Goal: Complete application form

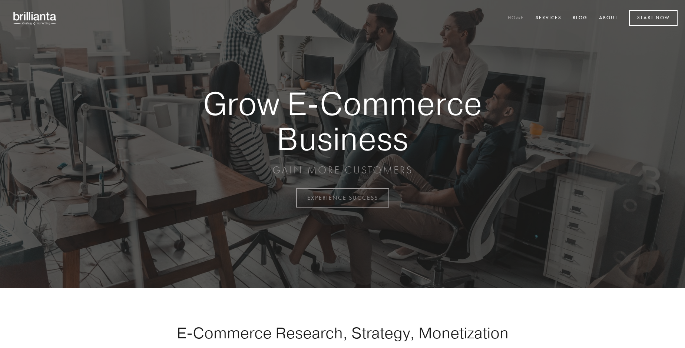
scroll to position [1942, 0]
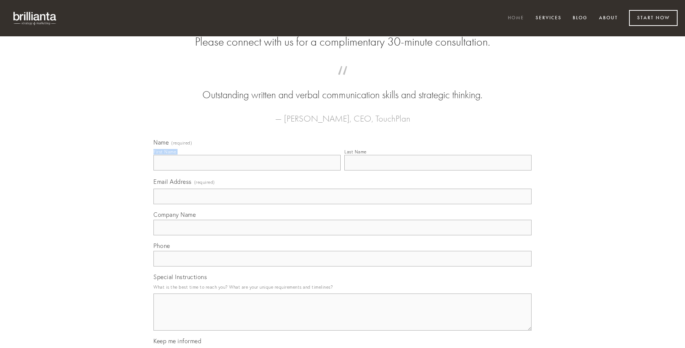
type input "[PERSON_NAME]"
click at [437, 170] on input "Last Name" at bounding box center [437, 163] width 187 height 16
type input "[PERSON_NAME]"
click at [342, 204] on input "Email Address (required)" at bounding box center [342, 197] width 378 height 16
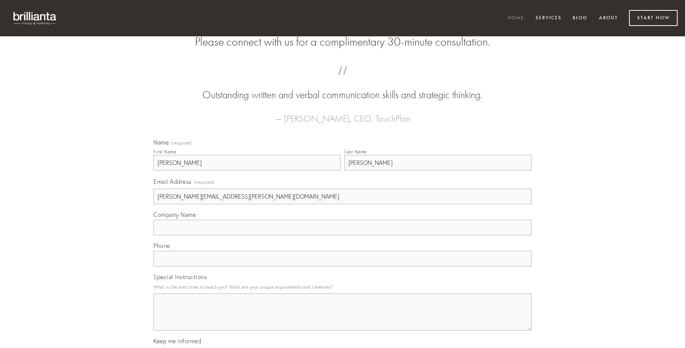
type input "[PERSON_NAME][EMAIL_ADDRESS][PERSON_NAME][DOMAIN_NAME]"
click at [342, 235] on input "Company Name" at bounding box center [342, 228] width 378 height 16
type input "[PERSON_NAME]"
click at [342, 266] on input "text" at bounding box center [342, 259] width 378 height 16
click at [342, 319] on textarea "Special Instructions" at bounding box center [342, 311] width 378 height 37
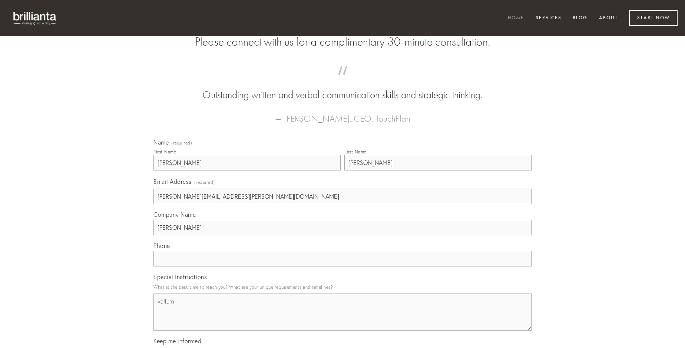
type textarea "vallum"
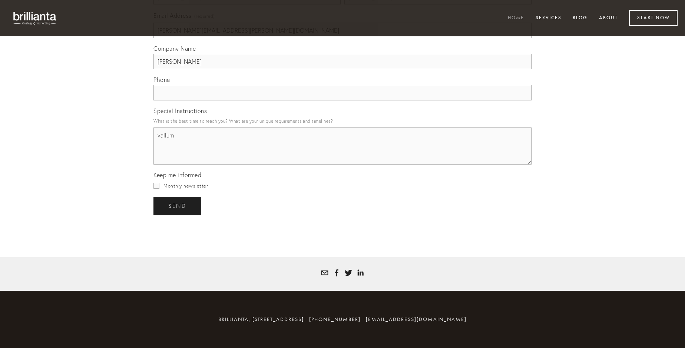
click at [178, 206] on span "send" at bounding box center [177, 206] width 18 height 7
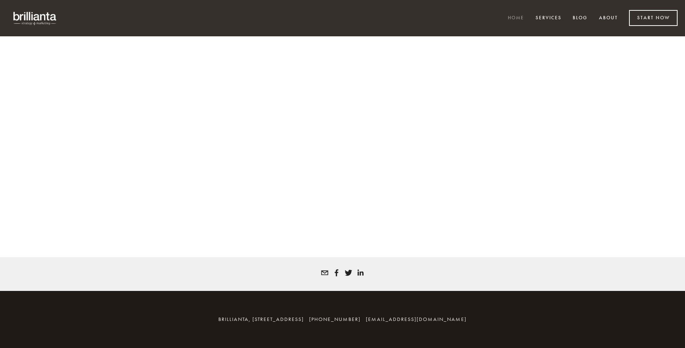
scroll to position [1932, 0]
